Goal: Navigation & Orientation: Find specific page/section

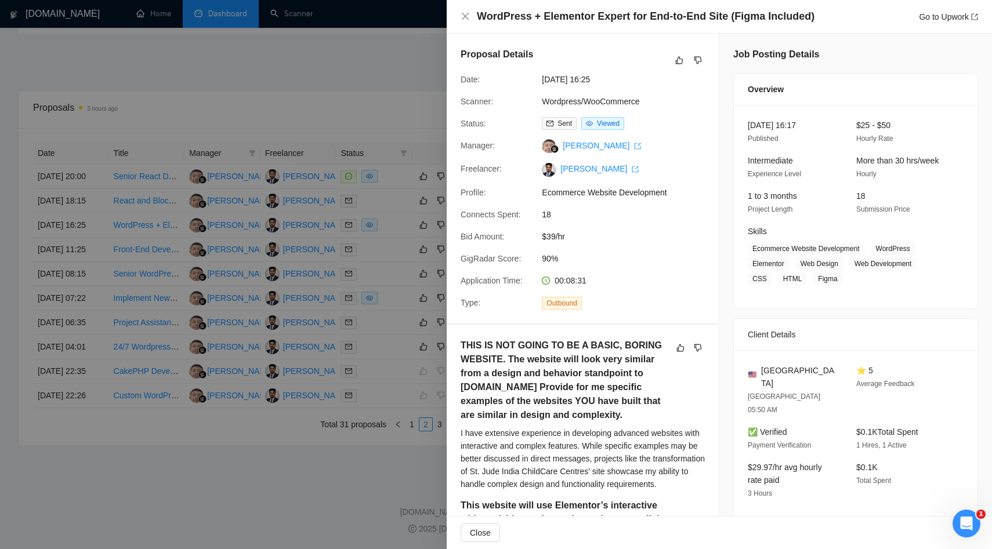
click at [318, 230] on div at bounding box center [496, 274] width 992 height 549
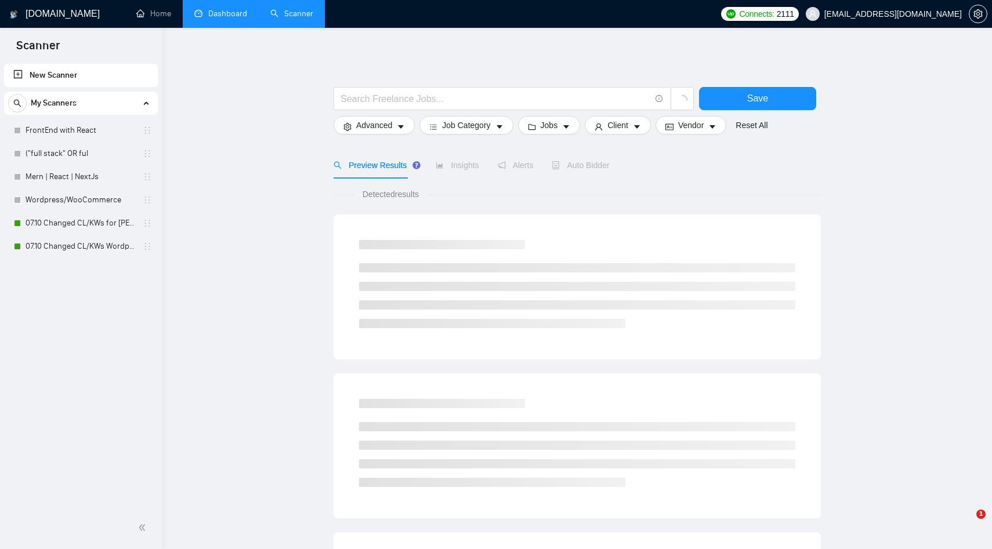
click at [205, 16] on link "Dashboard" at bounding box center [220, 14] width 53 height 10
